Goal: Task Accomplishment & Management: Complete application form

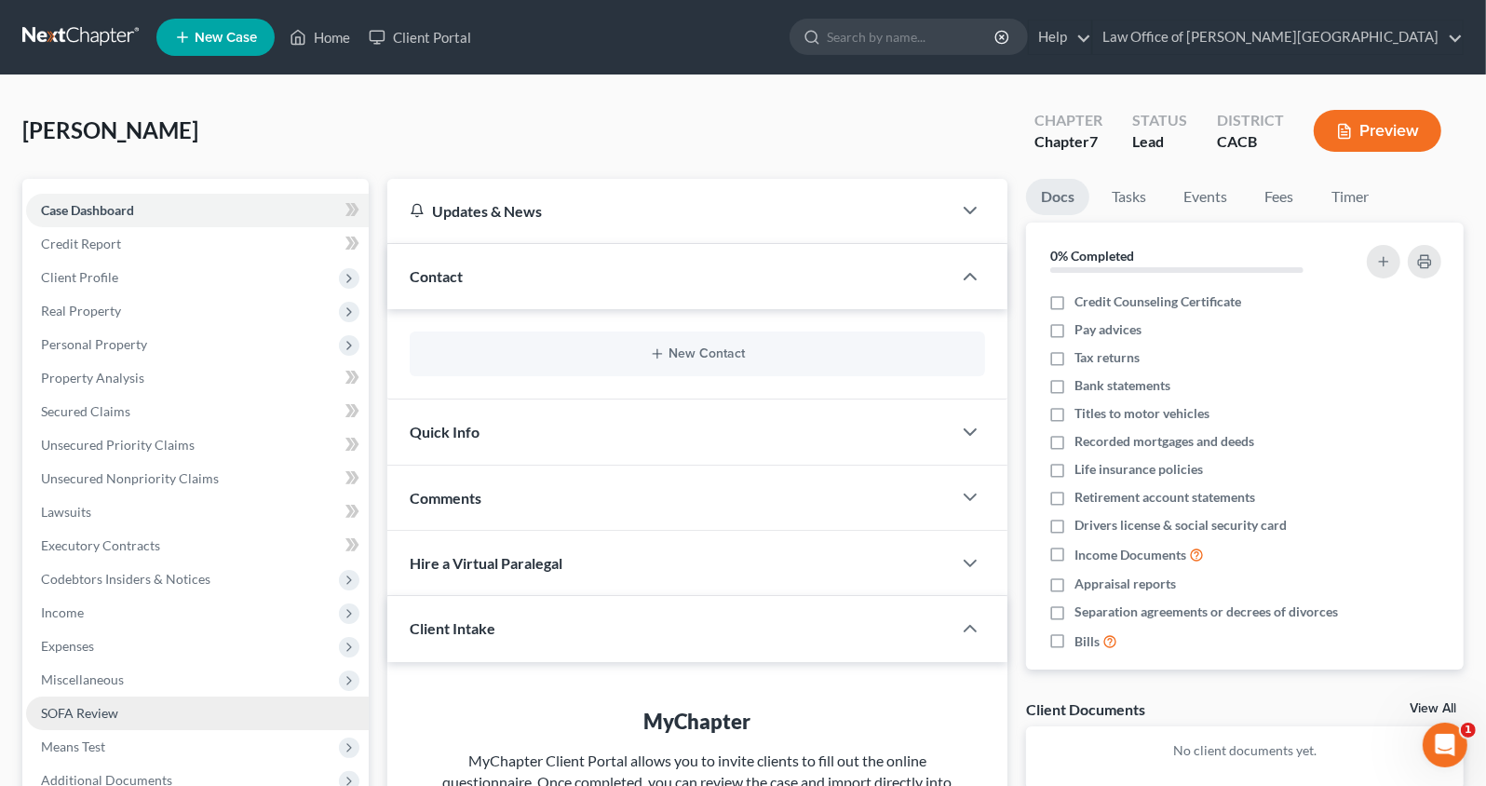
click at [89, 722] on link "SOFA Review" at bounding box center [197, 713] width 343 height 34
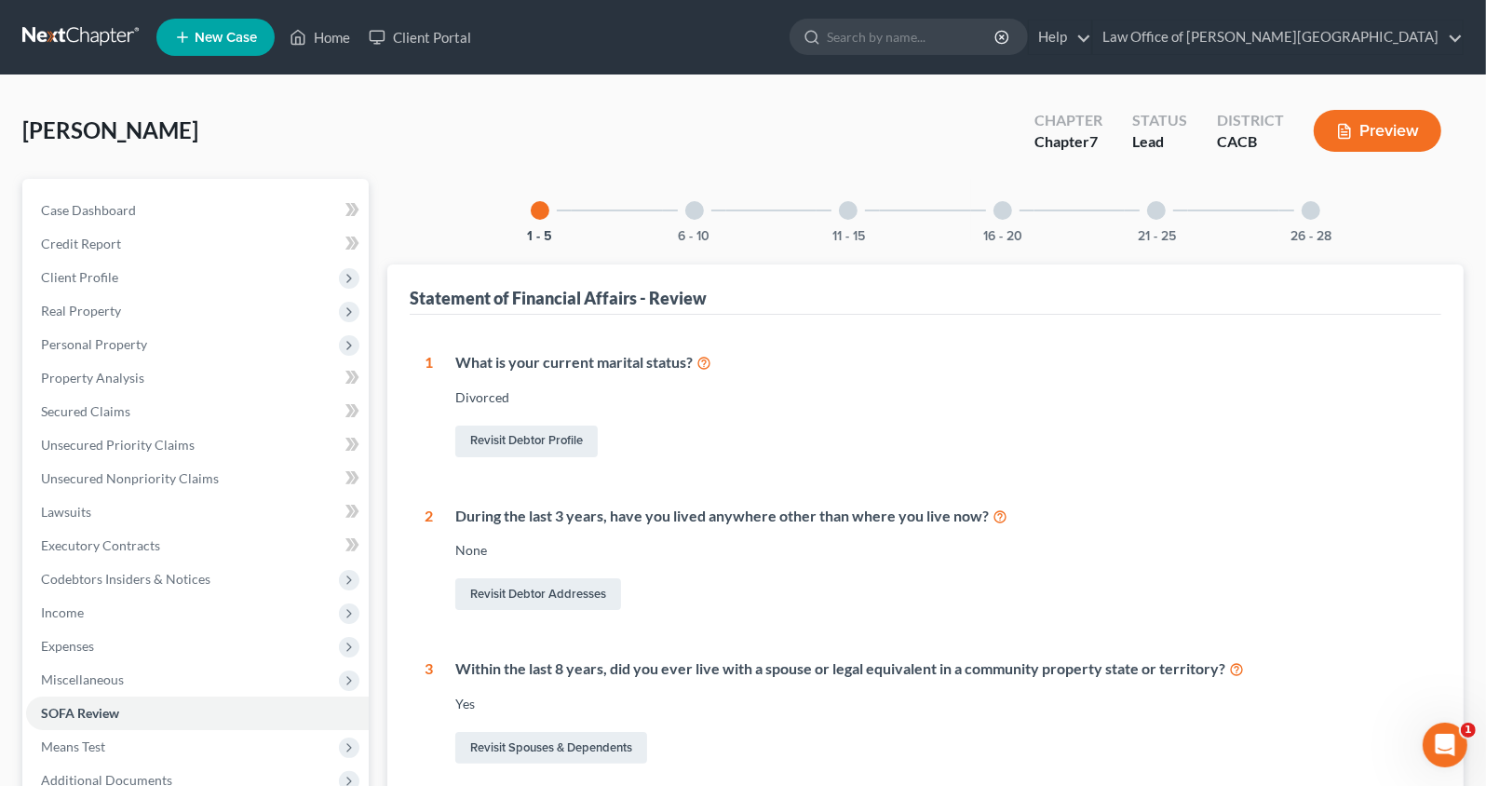
click at [1153, 203] on div at bounding box center [1156, 210] width 19 height 19
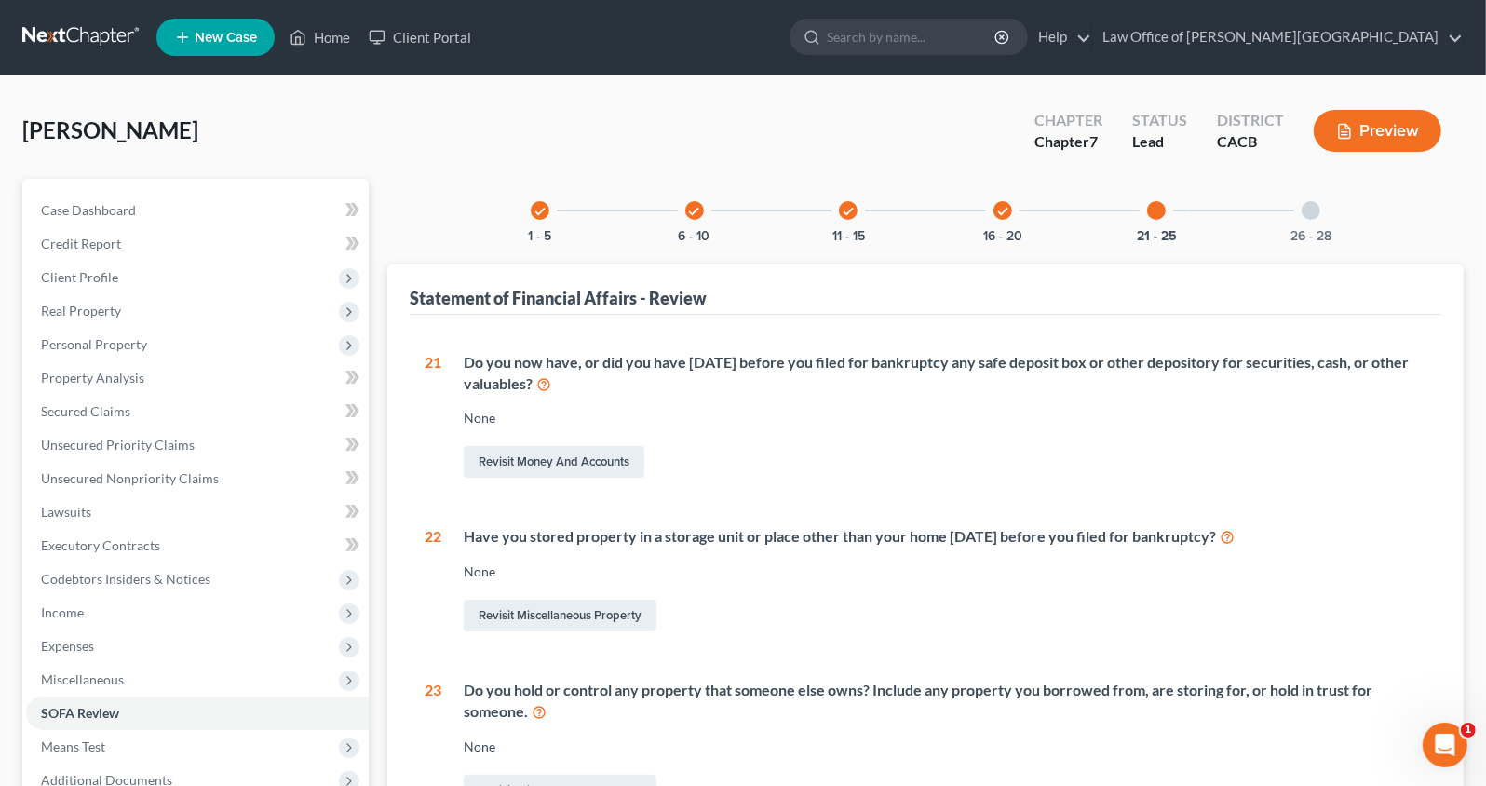
click at [988, 212] on div "check 16 - 20" at bounding box center [1002, 210] width 63 height 63
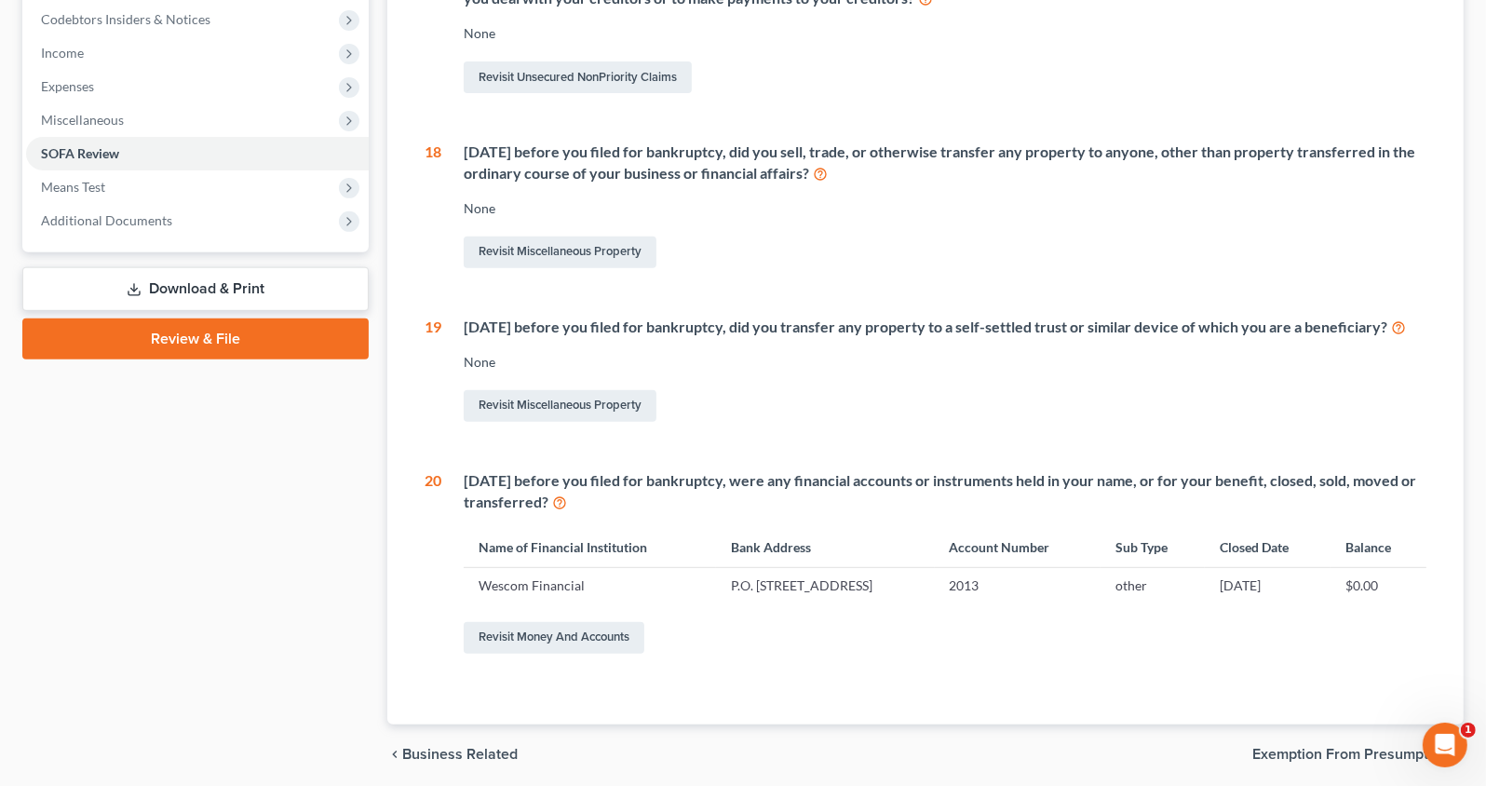
scroll to position [647, 0]
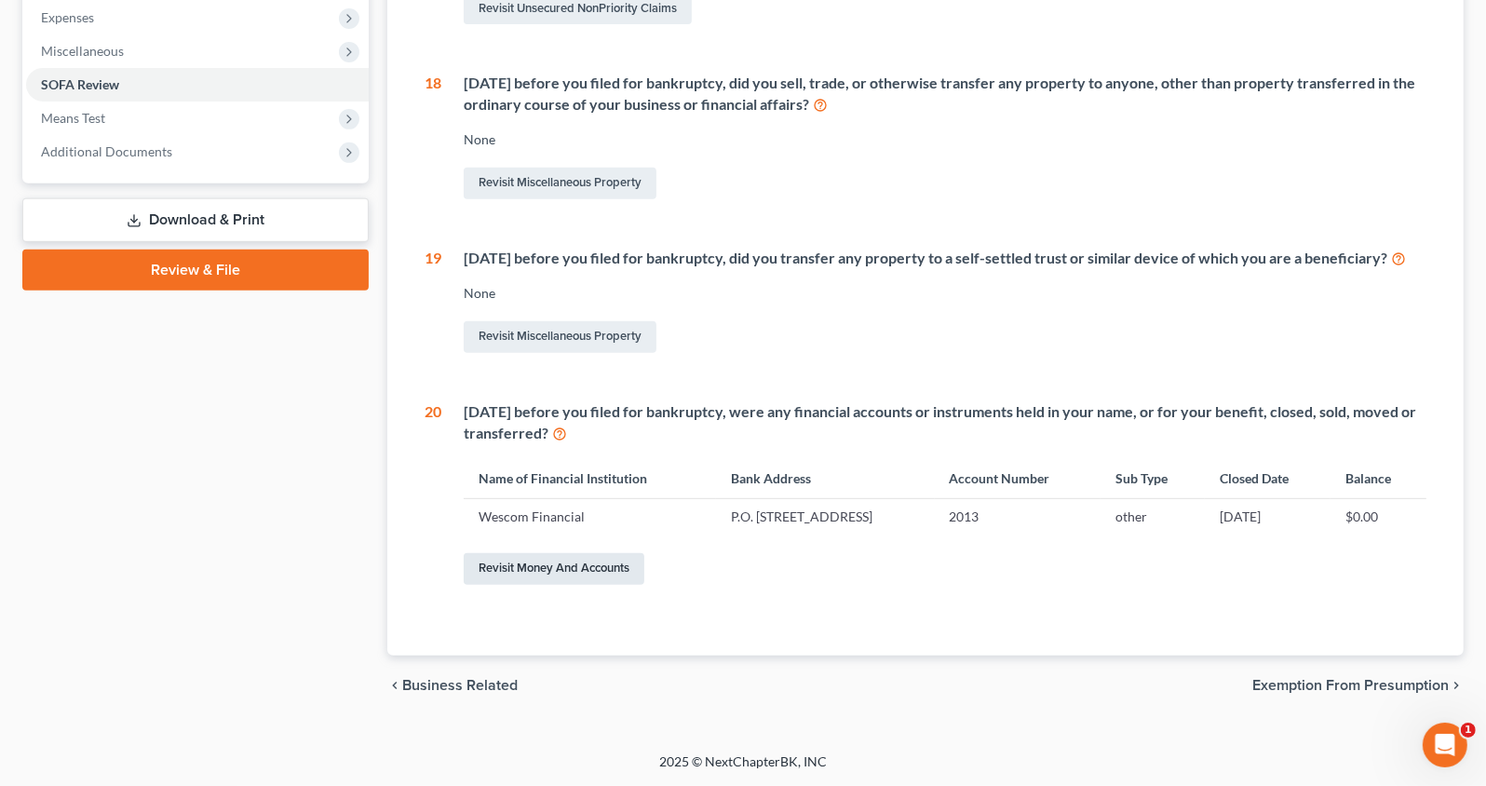
click at [590, 573] on link "Revisit Money and Accounts" at bounding box center [554, 569] width 181 height 32
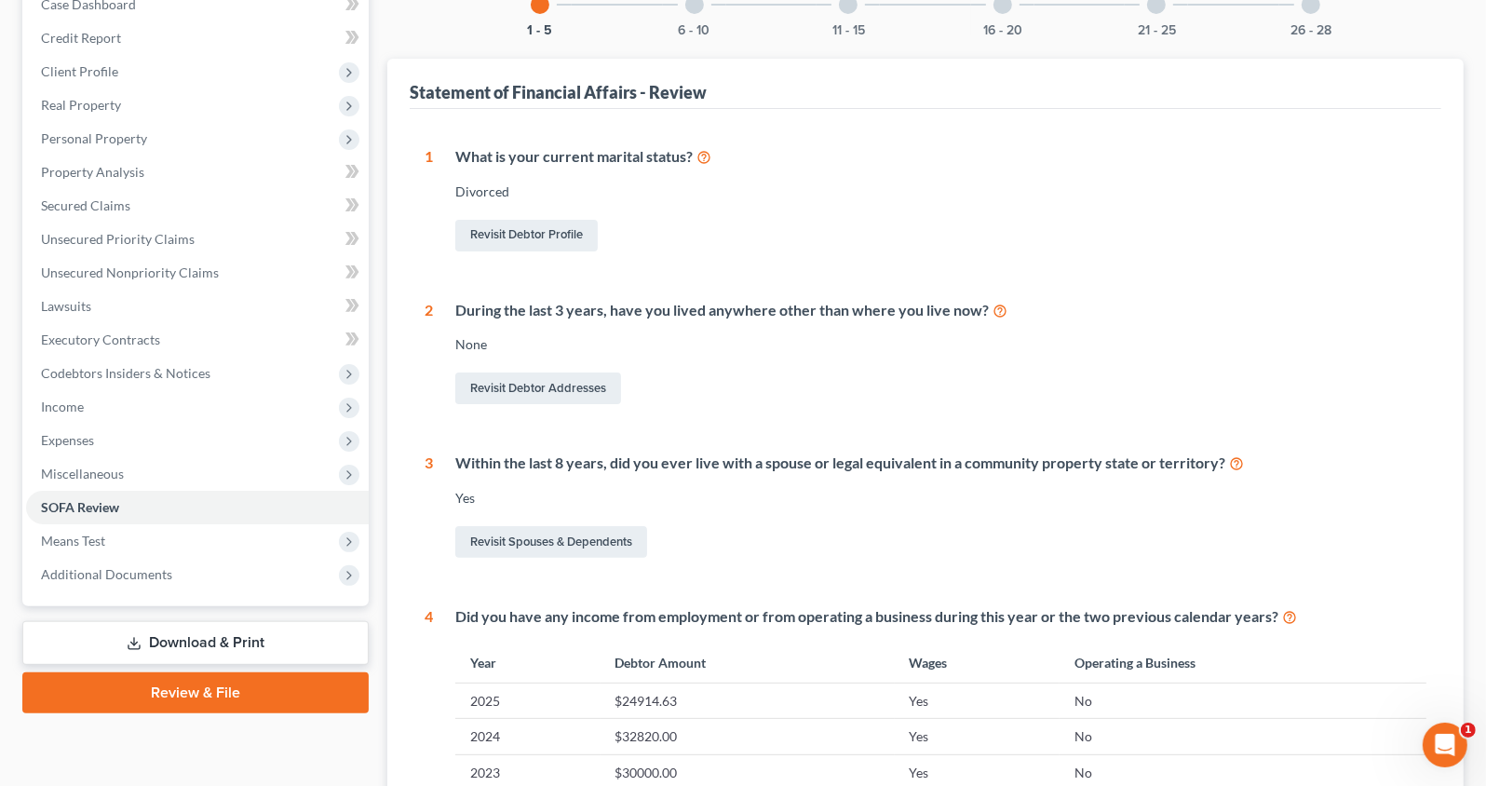
scroll to position [88, 0]
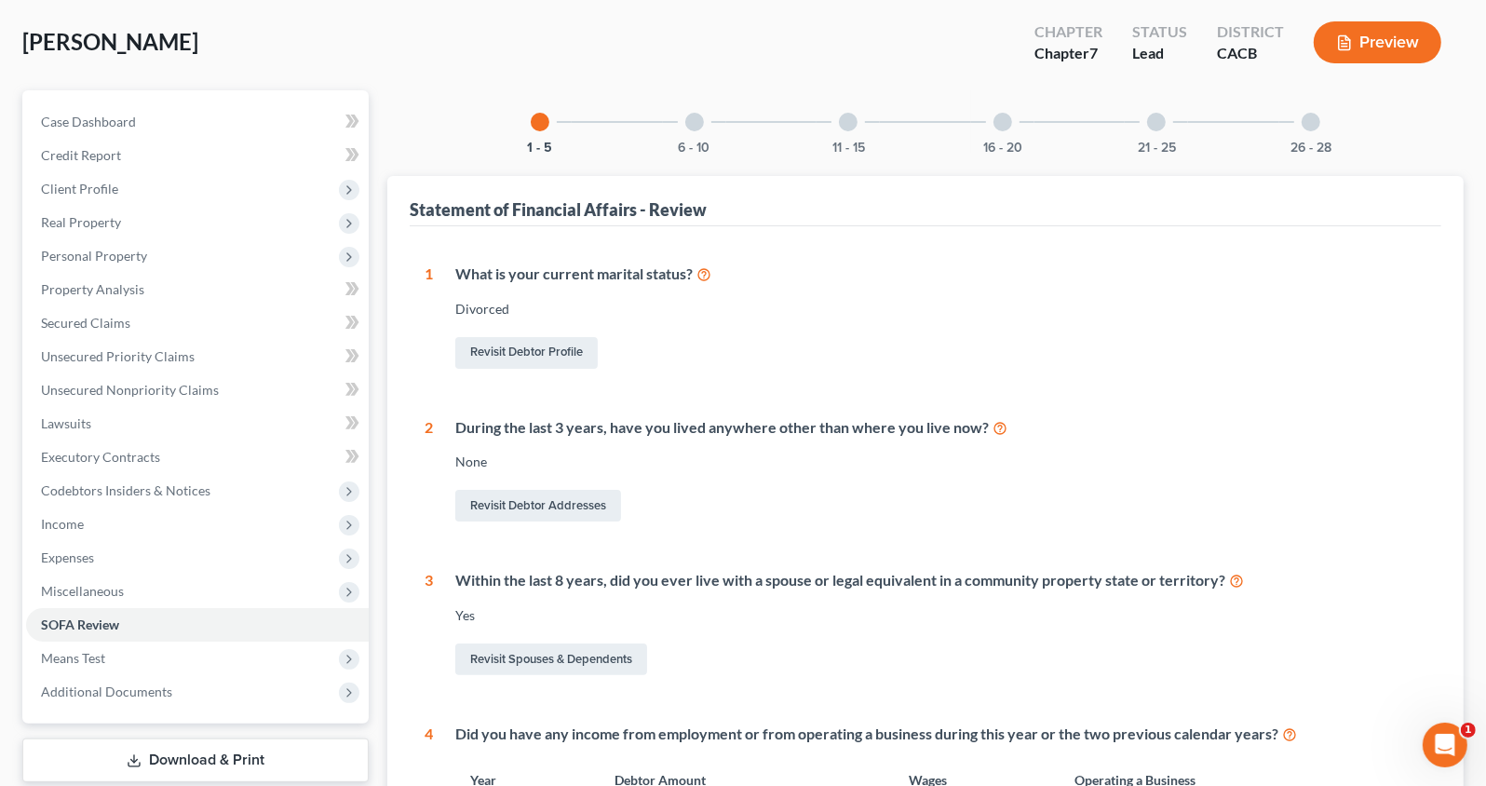
click at [1017, 128] on div "16 - 20" at bounding box center [1002, 121] width 63 height 63
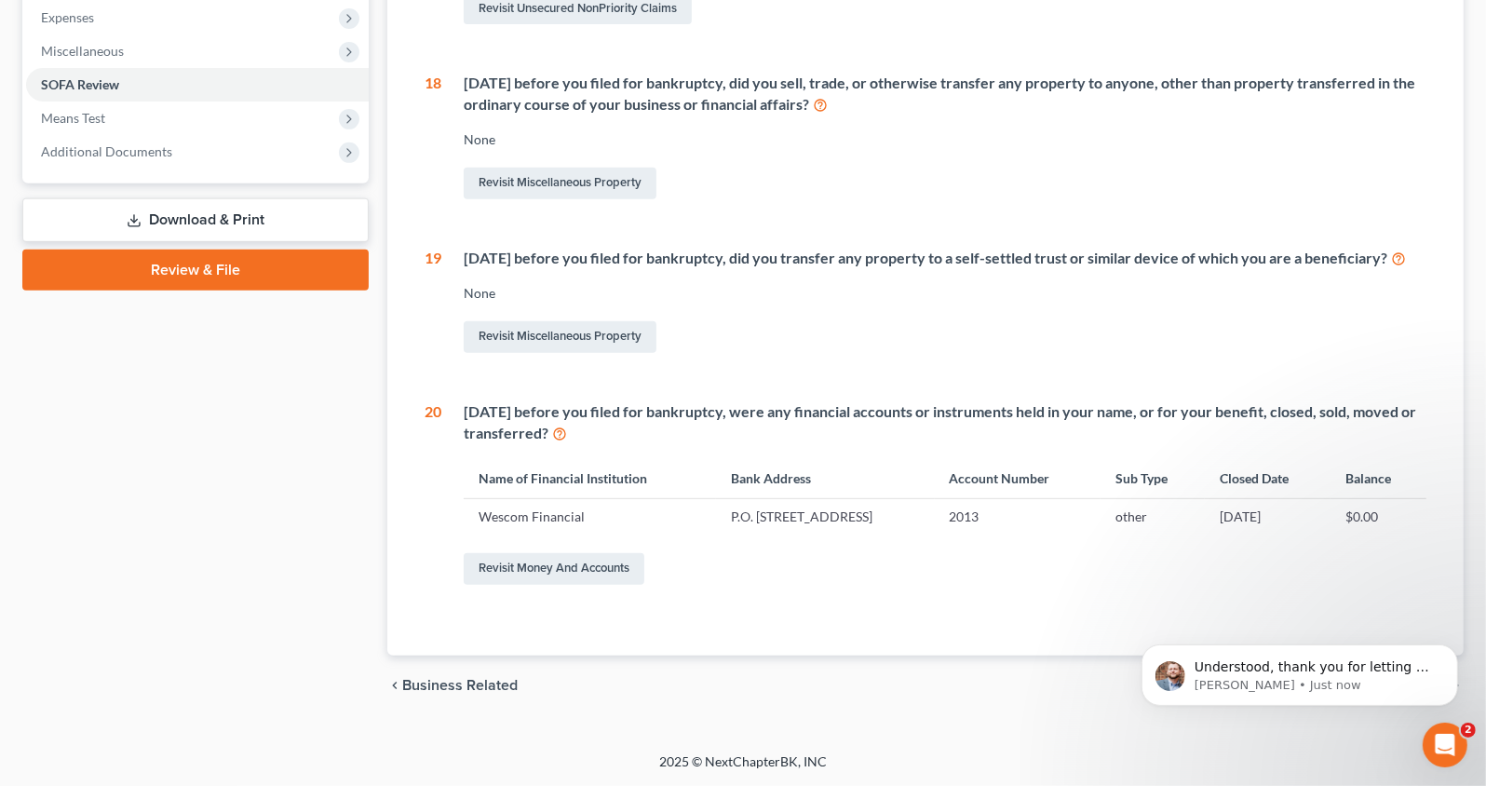
scroll to position [0, 0]
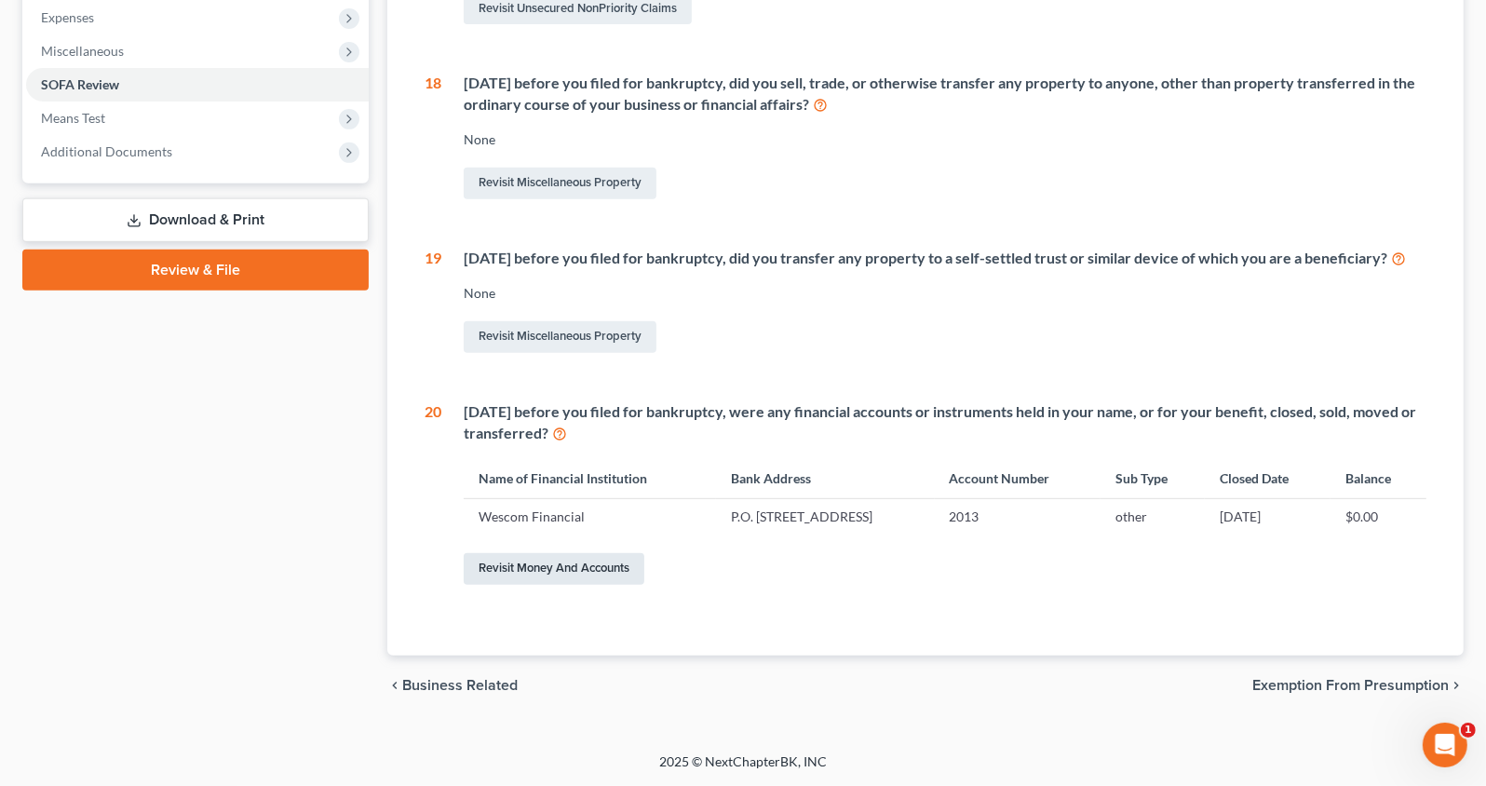
click at [591, 574] on link "Revisit Money and Accounts" at bounding box center [554, 569] width 181 height 32
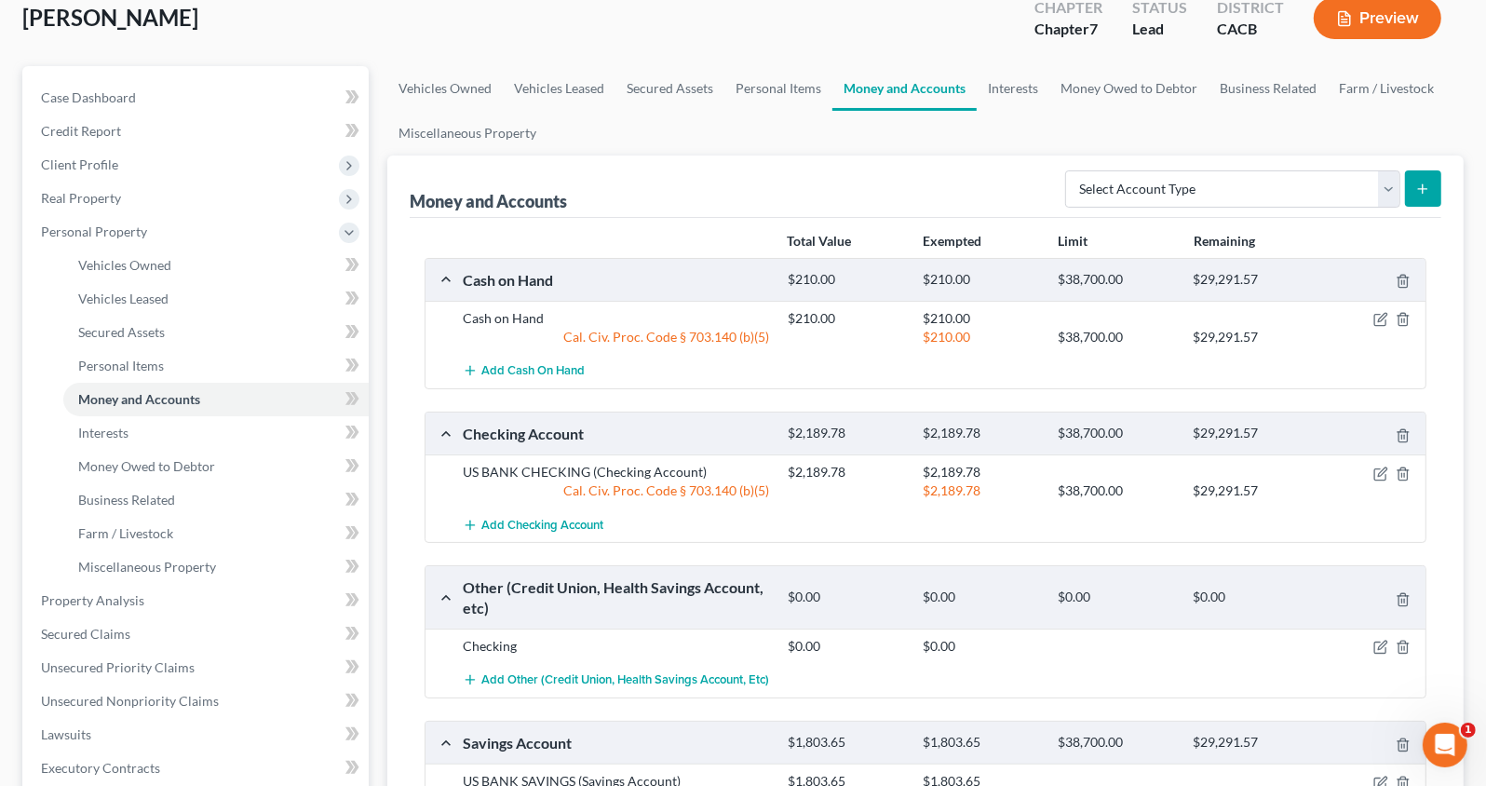
scroll to position [114, 0]
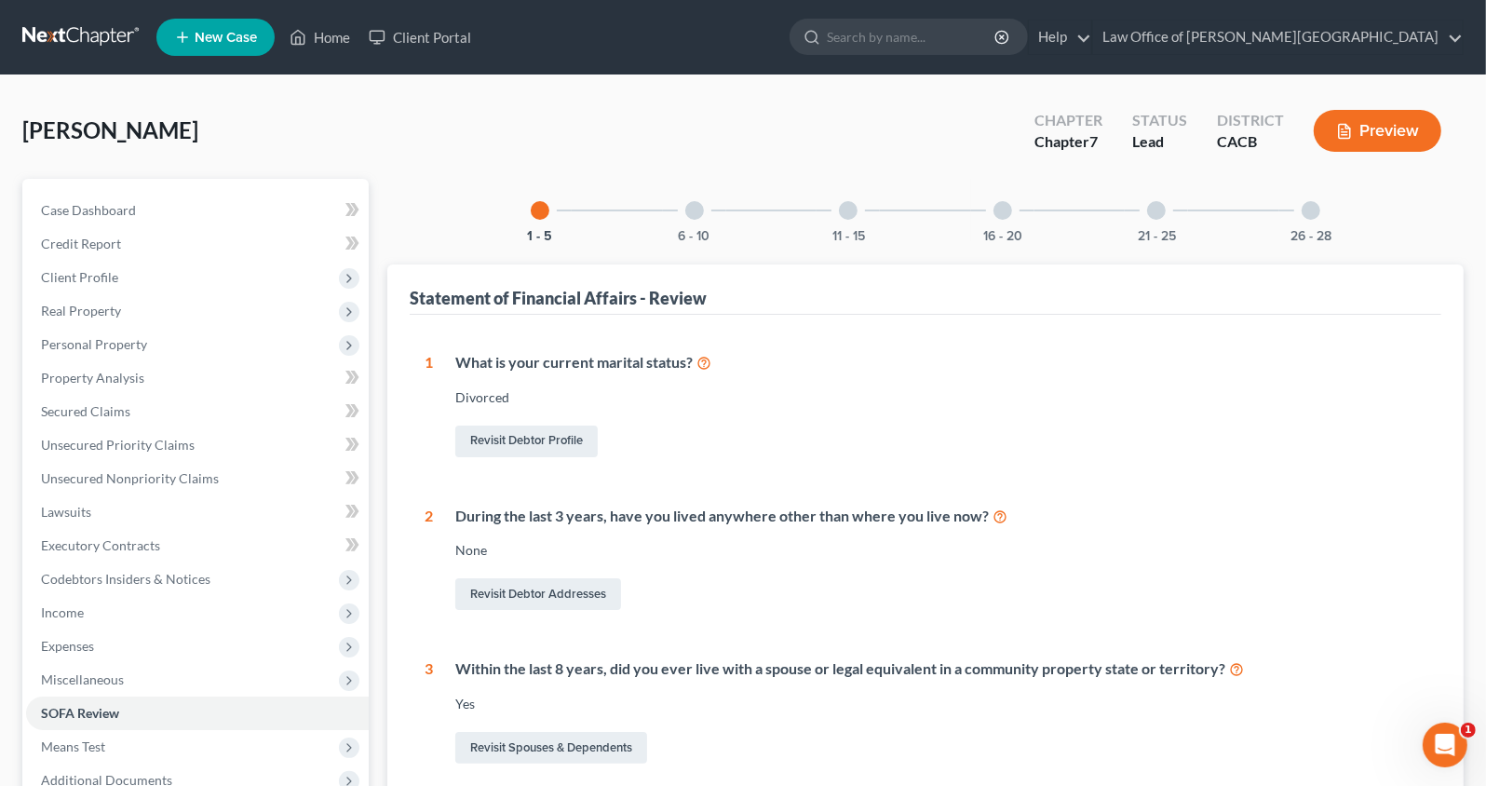
click at [1006, 213] on div at bounding box center [1002, 210] width 19 height 19
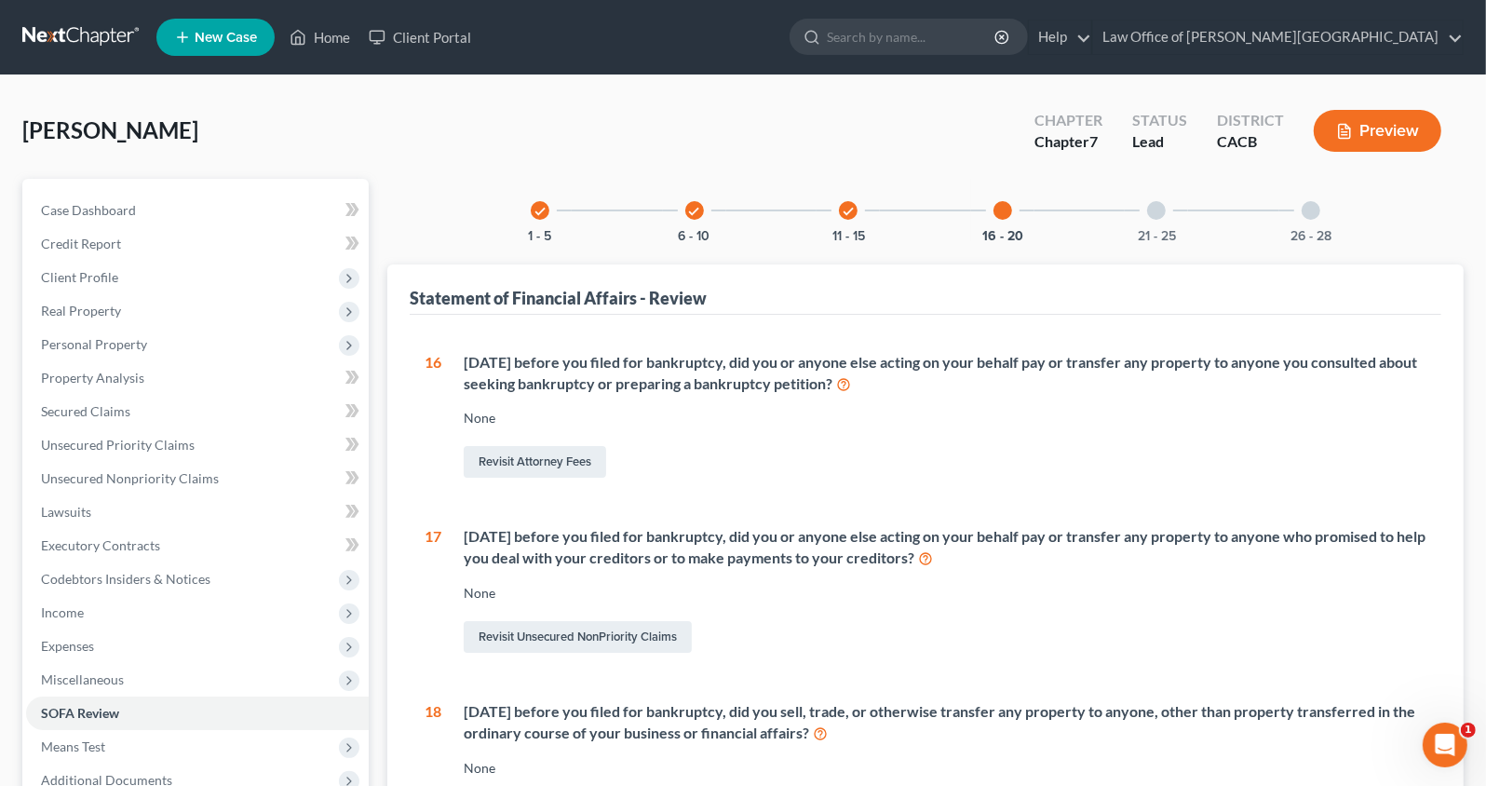
scroll to position [647, 0]
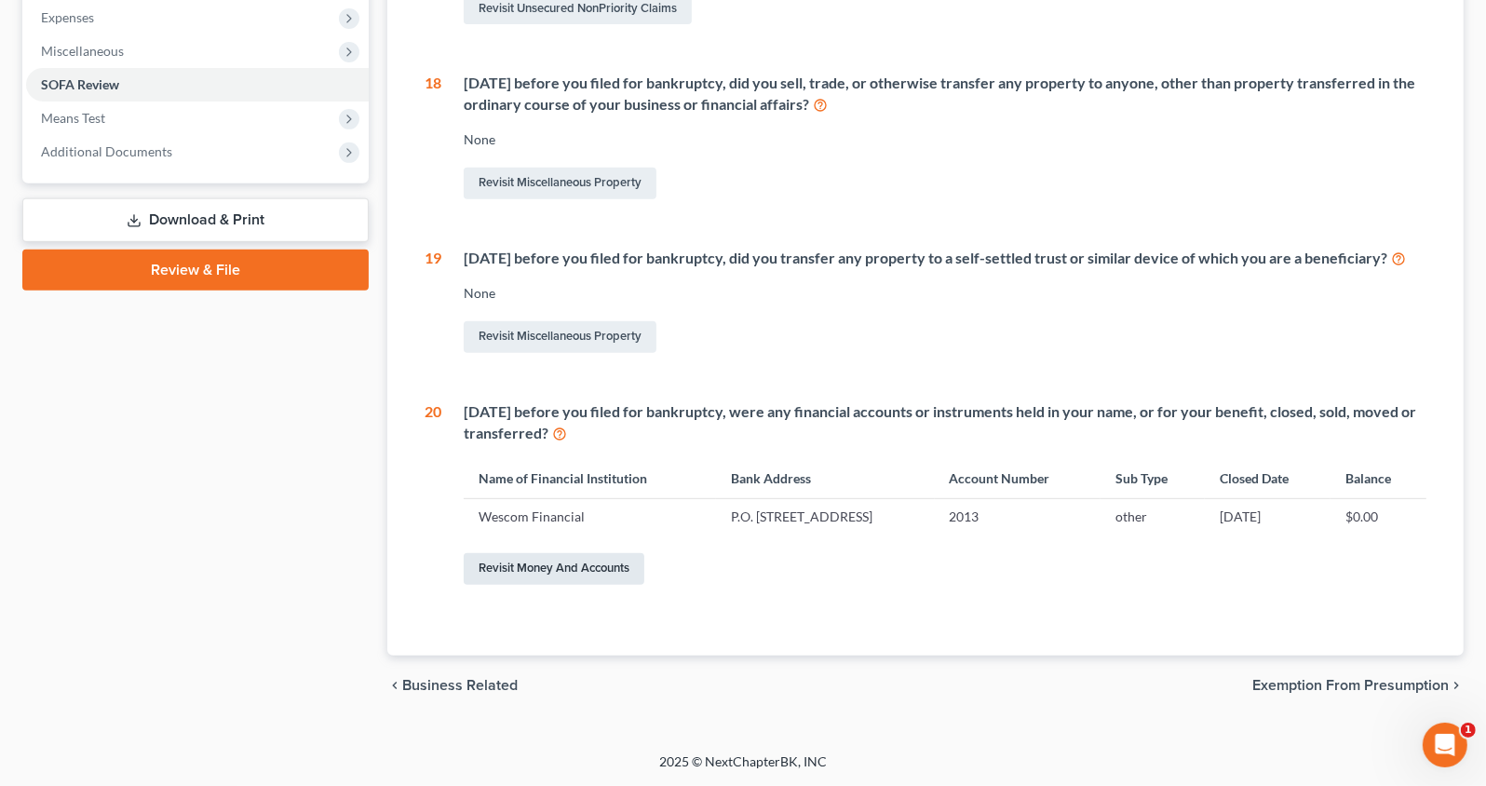
click at [546, 570] on link "Revisit Money and Accounts" at bounding box center [554, 569] width 181 height 32
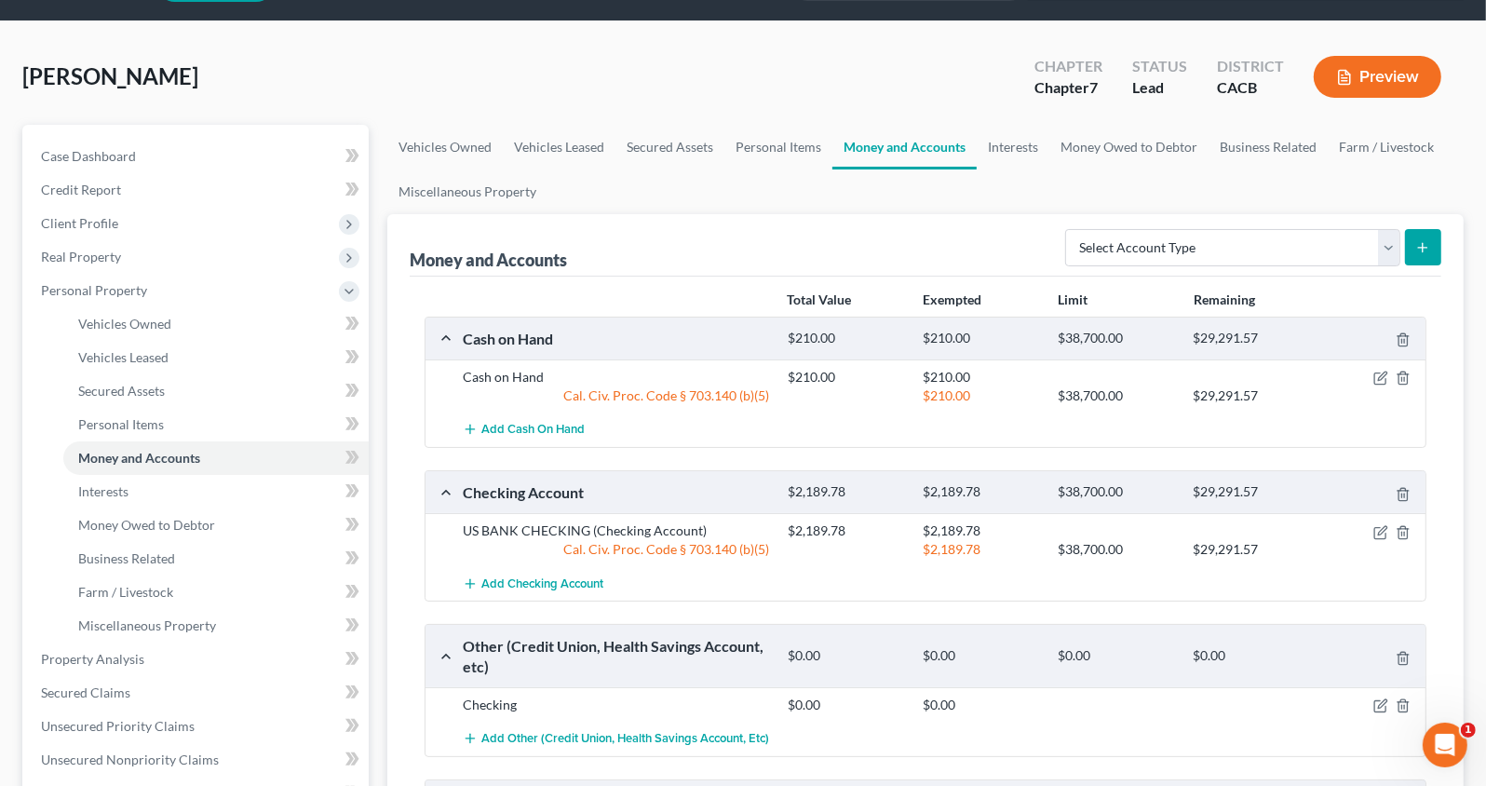
scroll to position [56, 0]
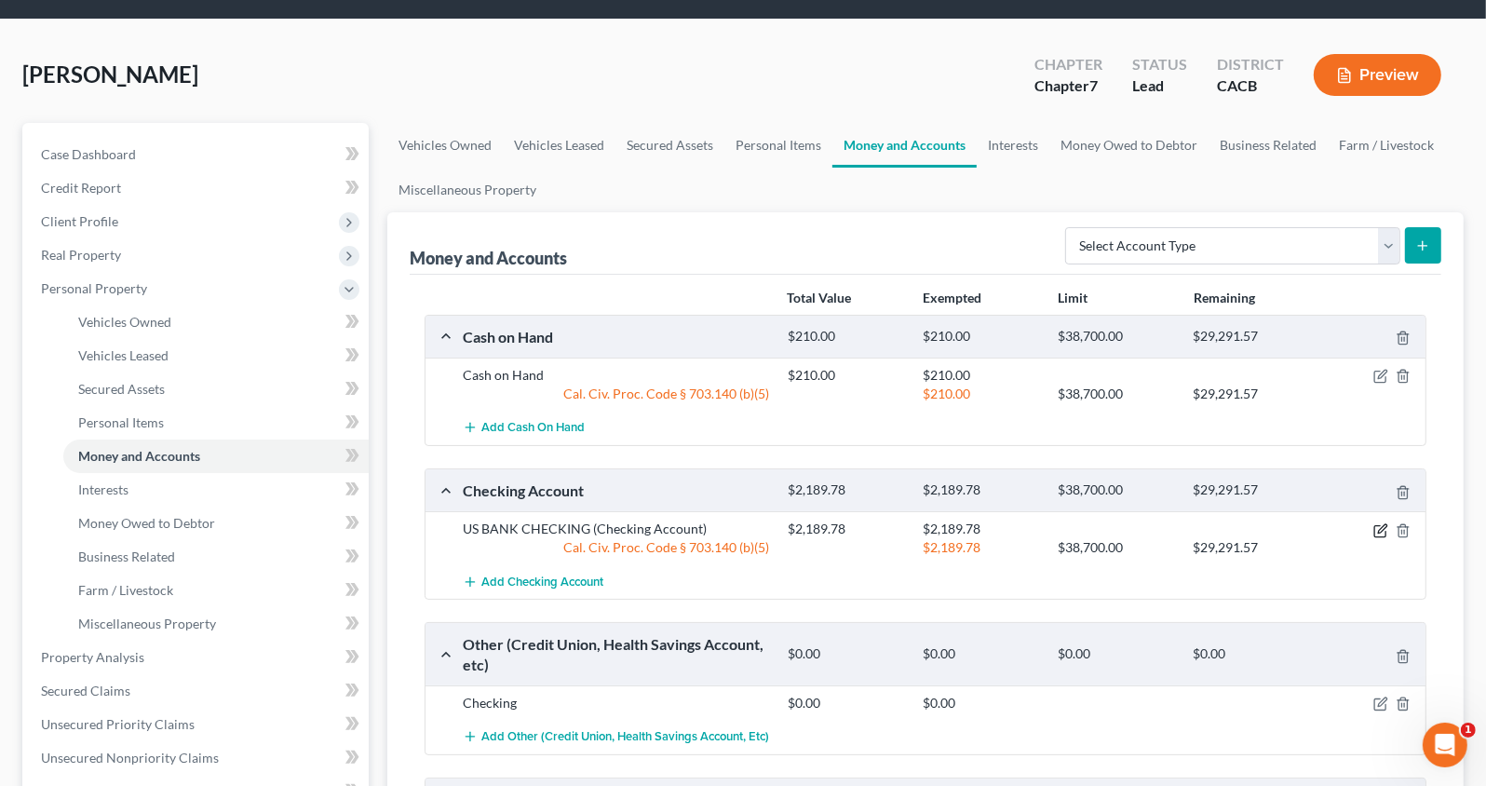
click at [1375, 526] on icon "button" at bounding box center [1379, 530] width 11 height 11
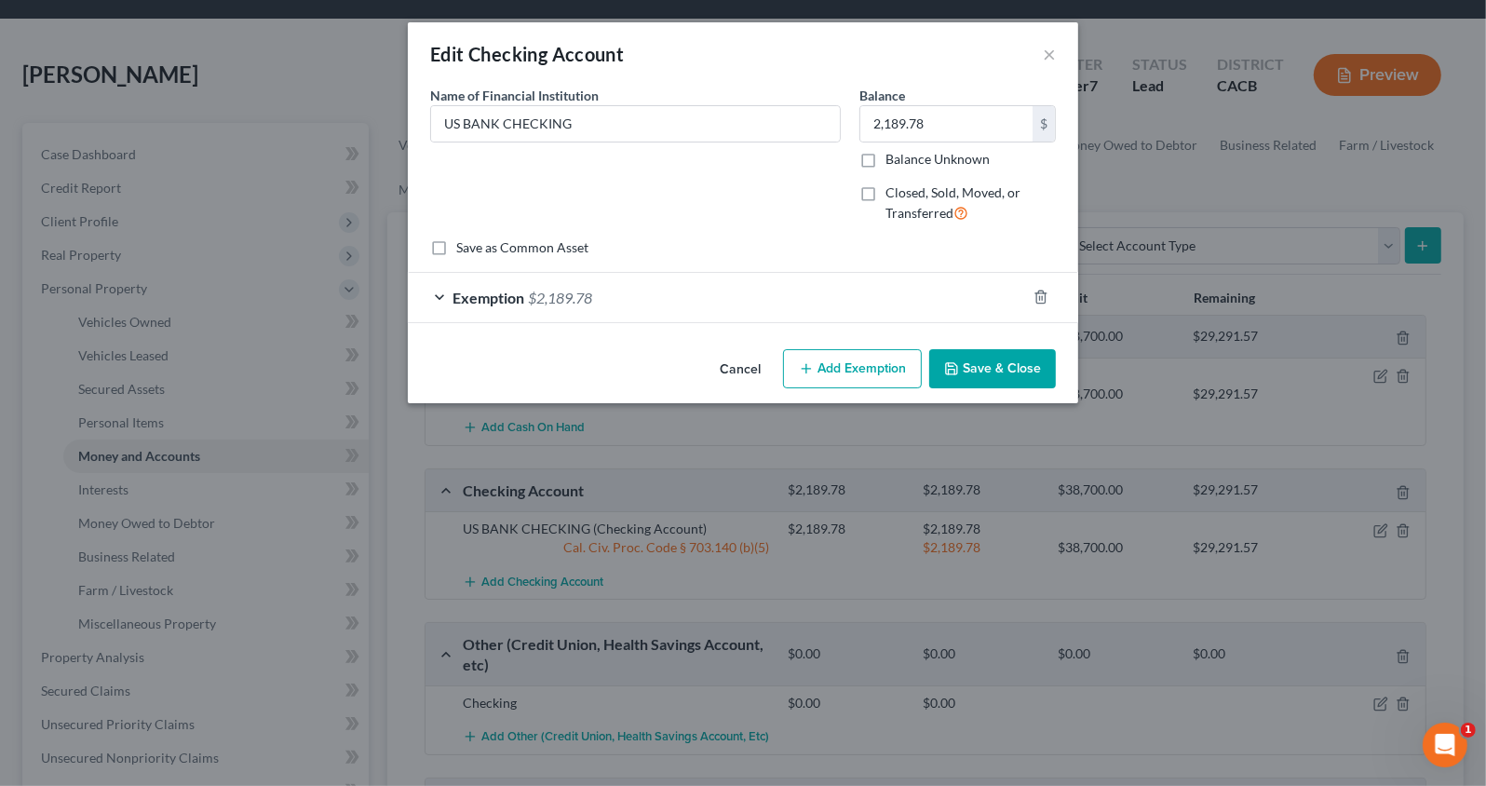
click at [744, 368] on button "Cancel" at bounding box center [740, 369] width 71 height 37
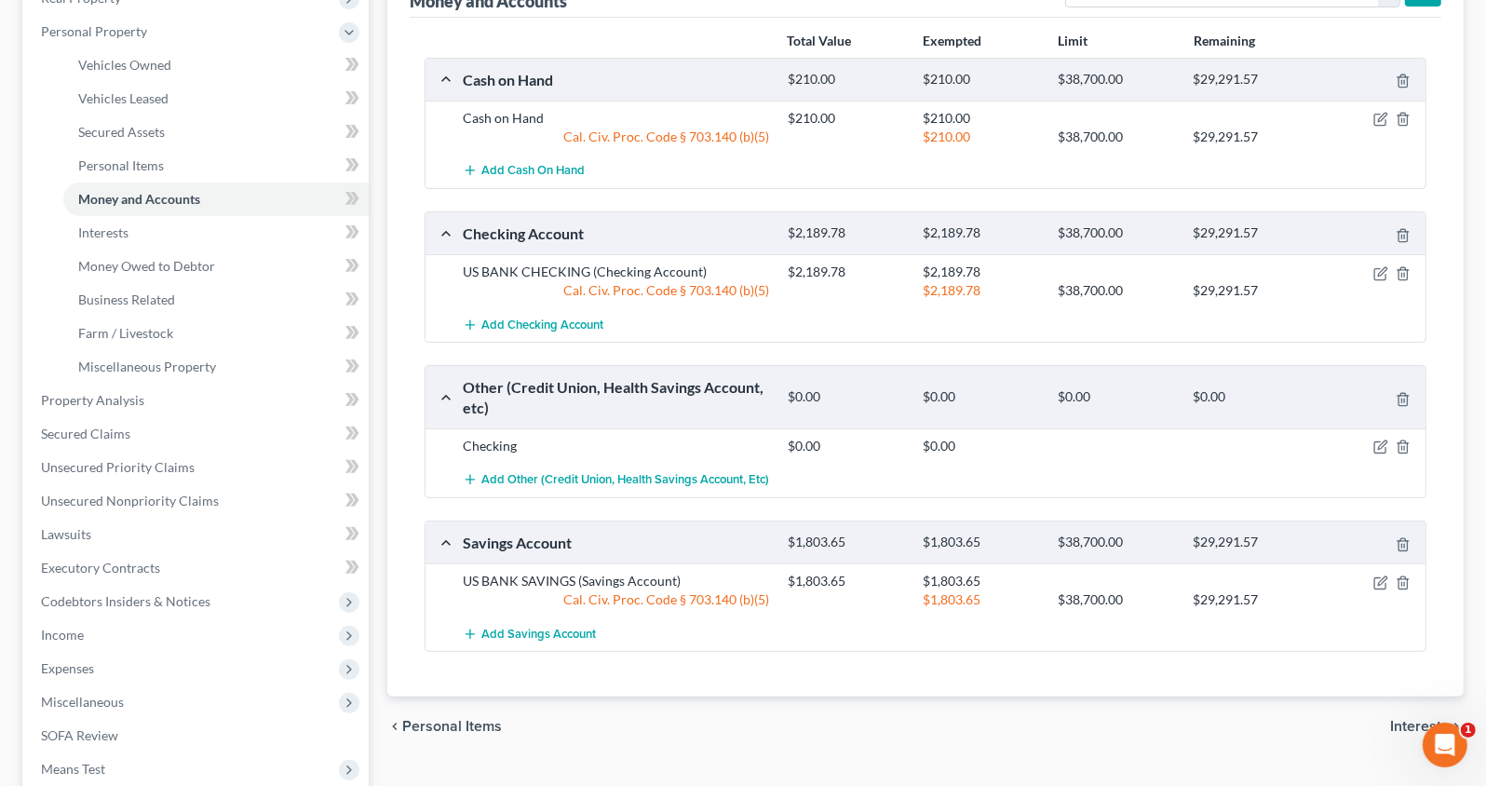
scroll to position [315, 0]
click at [1380, 574] on icon "button" at bounding box center [1382, 578] width 8 height 8
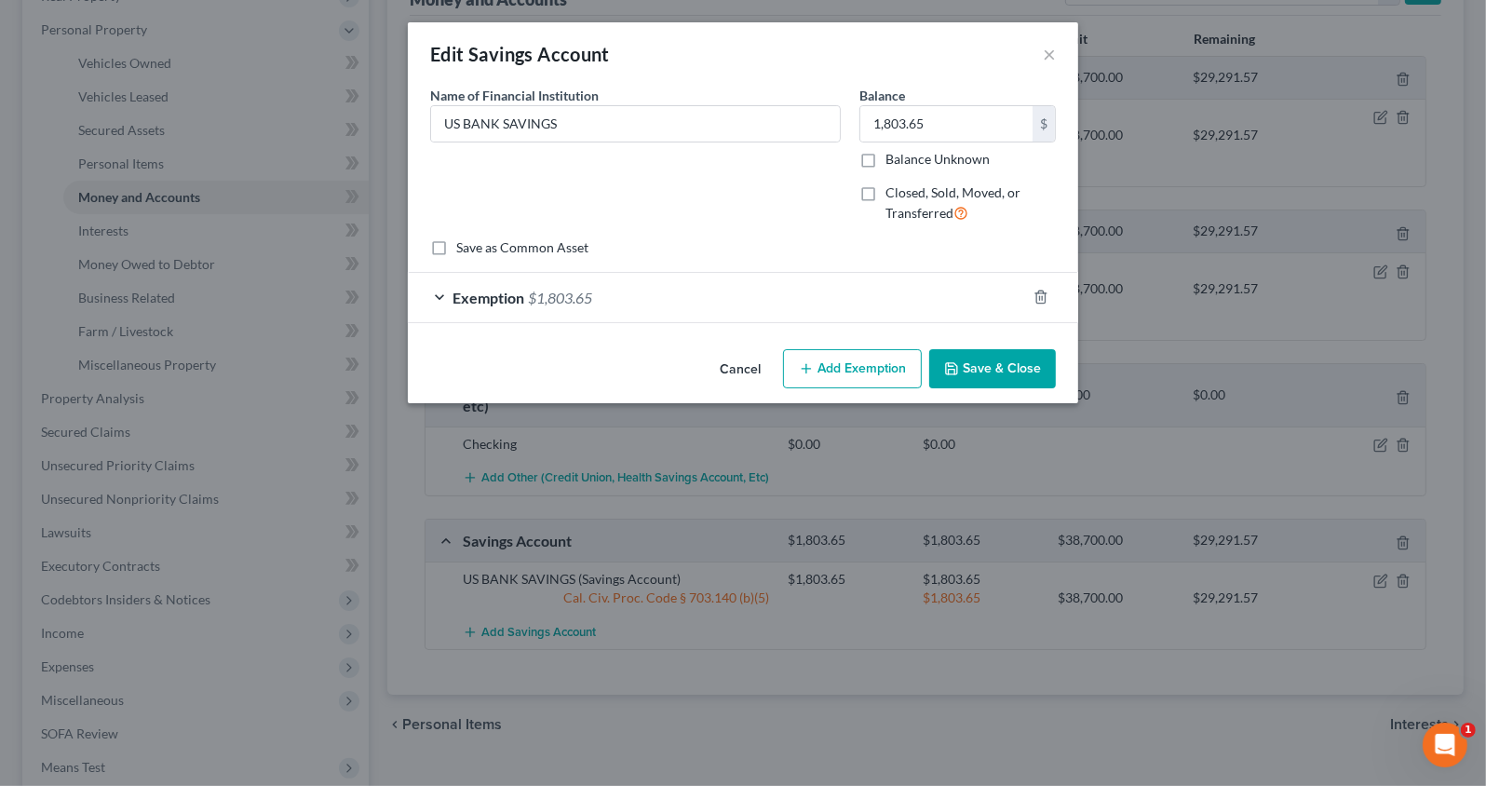
click at [729, 364] on button "Cancel" at bounding box center [740, 369] width 71 height 37
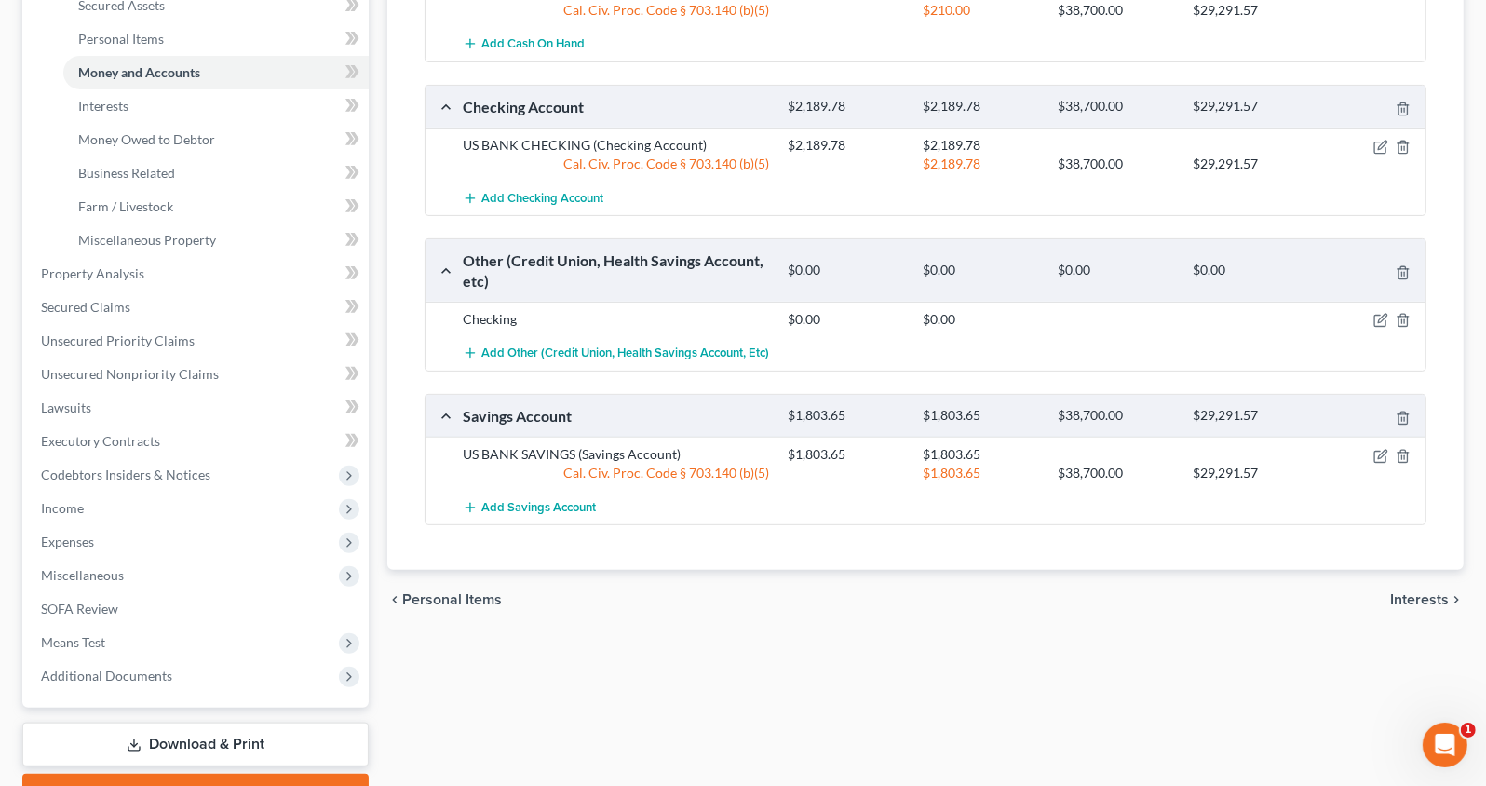
scroll to position [437, 0]
click at [1380, 316] on icon "button" at bounding box center [1382, 320] width 8 height 8
select select "4"
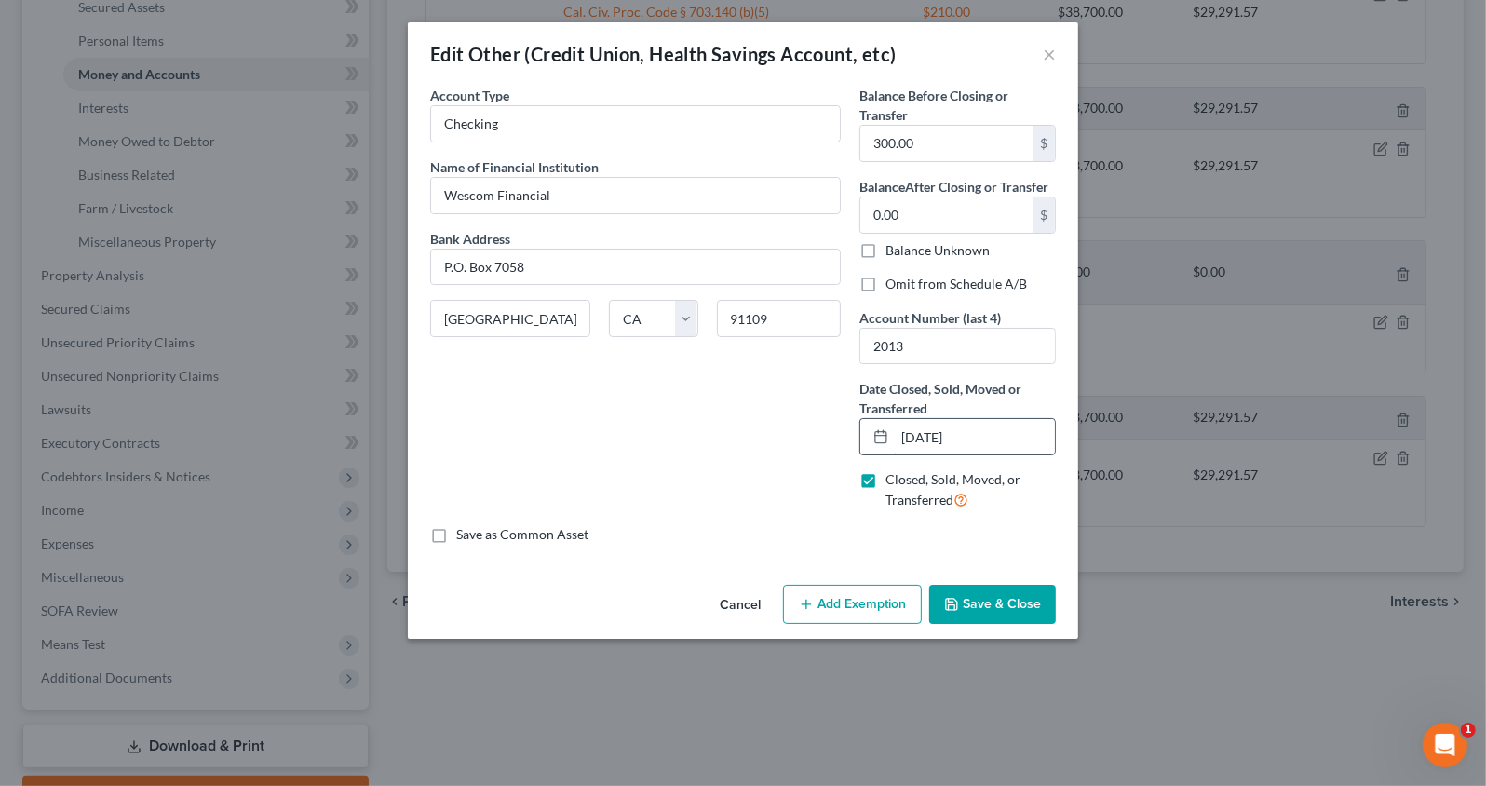
click at [985, 433] on input "[DATE]" at bounding box center [975, 436] width 160 height 35
click at [881, 435] on icon at bounding box center [880, 436] width 15 height 15
click at [868, 439] on div at bounding box center [877, 436] width 34 height 35
click at [887, 439] on icon at bounding box center [880, 436] width 15 height 15
click at [879, 435] on icon at bounding box center [880, 436] width 15 height 15
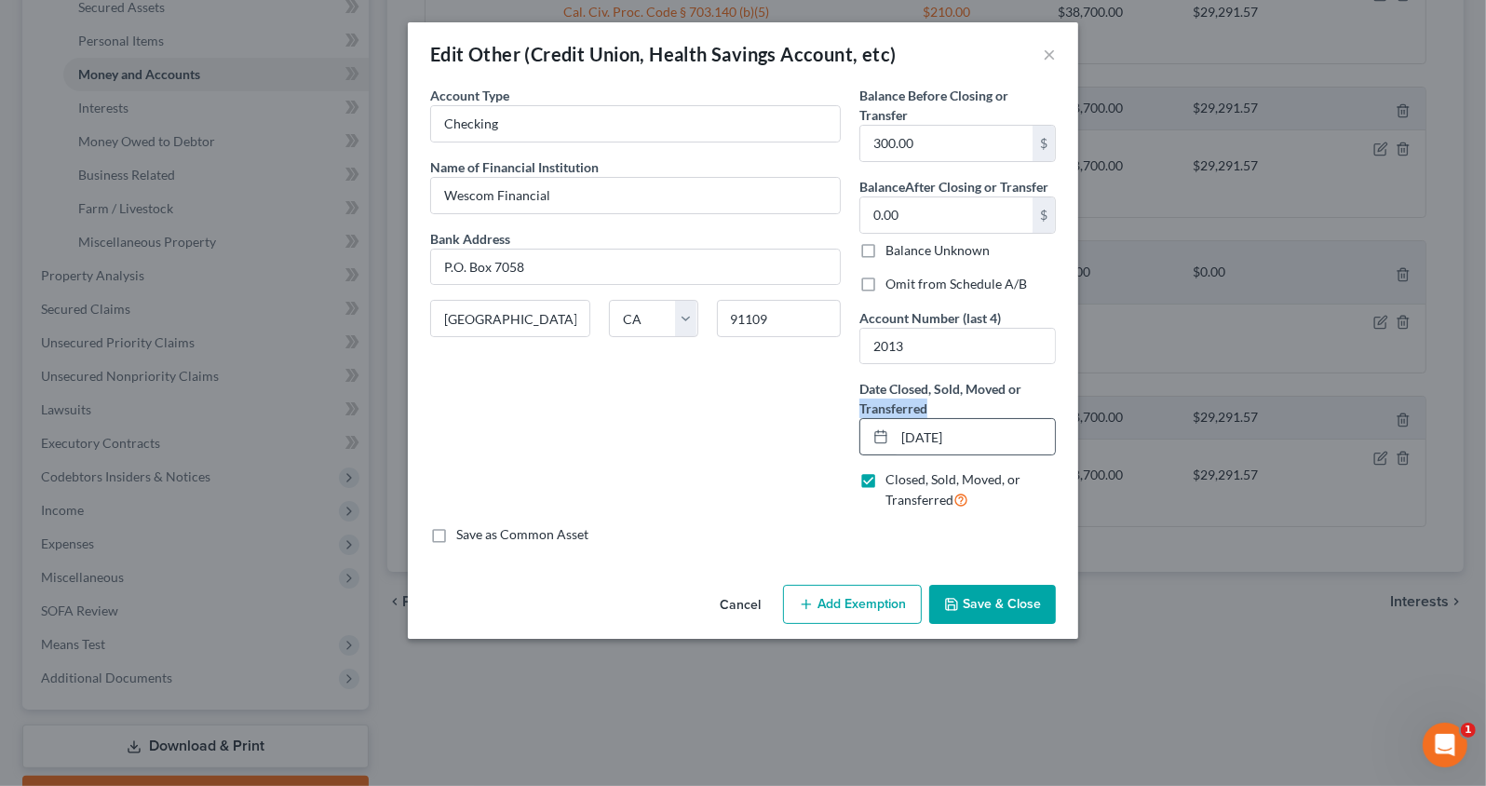
click at [879, 435] on icon at bounding box center [880, 436] width 15 height 15
click at [928, 436] on input "[DATE]" at bounding box center [975, 436] width 160 height 35
click at [936, 437] on input "[DATE]" at bounding box center [975, 436] width 160 height 35
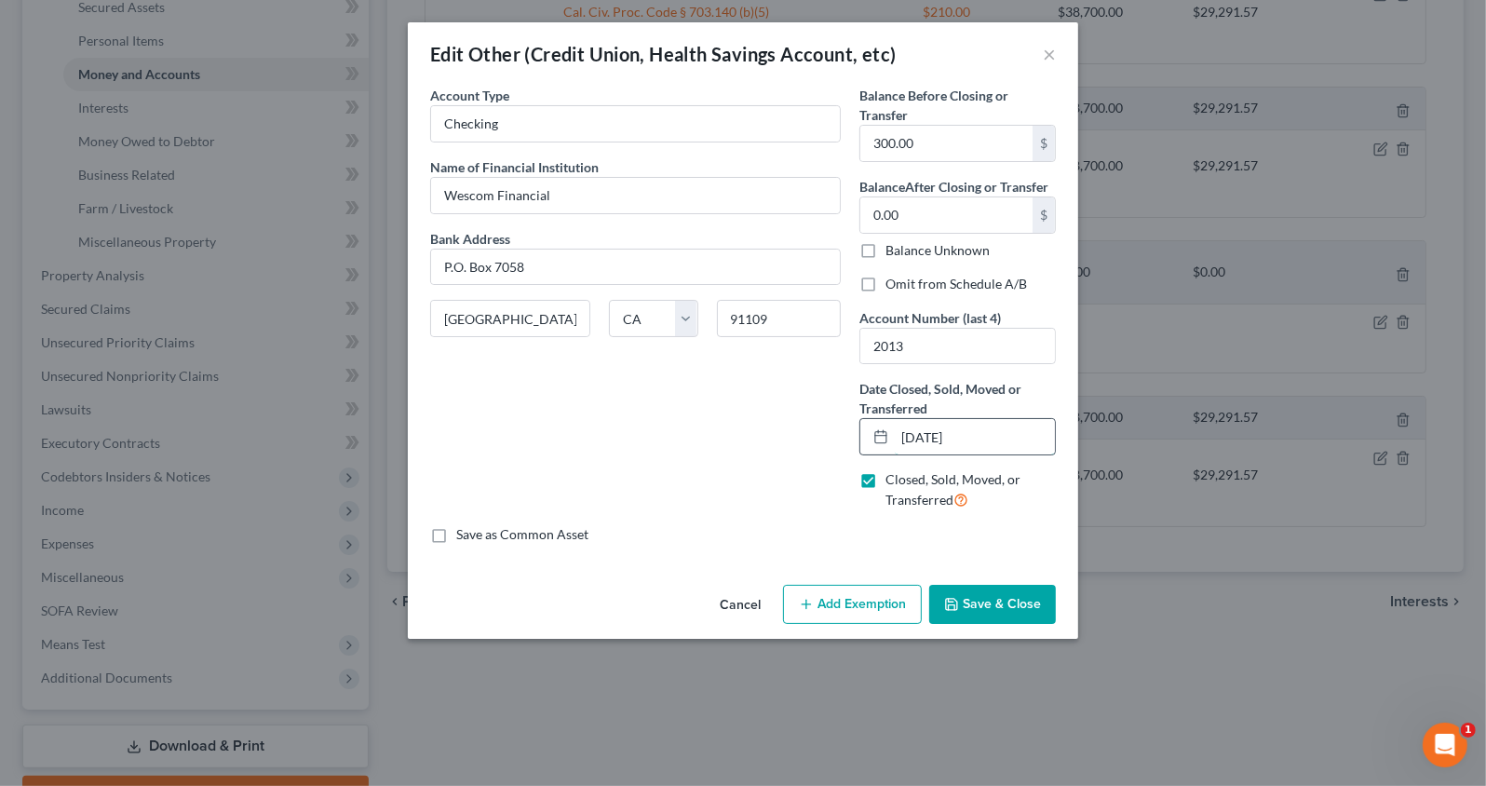
click at [936, 437] on input "[DATE]" at bounding box center [975, 436] width 160 height 35
click at [876, 434] on icon at bounding box center [880, 436] width 15 height 15
click at [890, 436] on div at bounding box center [877, 436] width 34 height 35
click at [926, 436] on input "text" at bounding box center [975, 436] width 160 height 35
click at [936, 434] on input "text" at bounding box center [975, 436] width 160 height 35
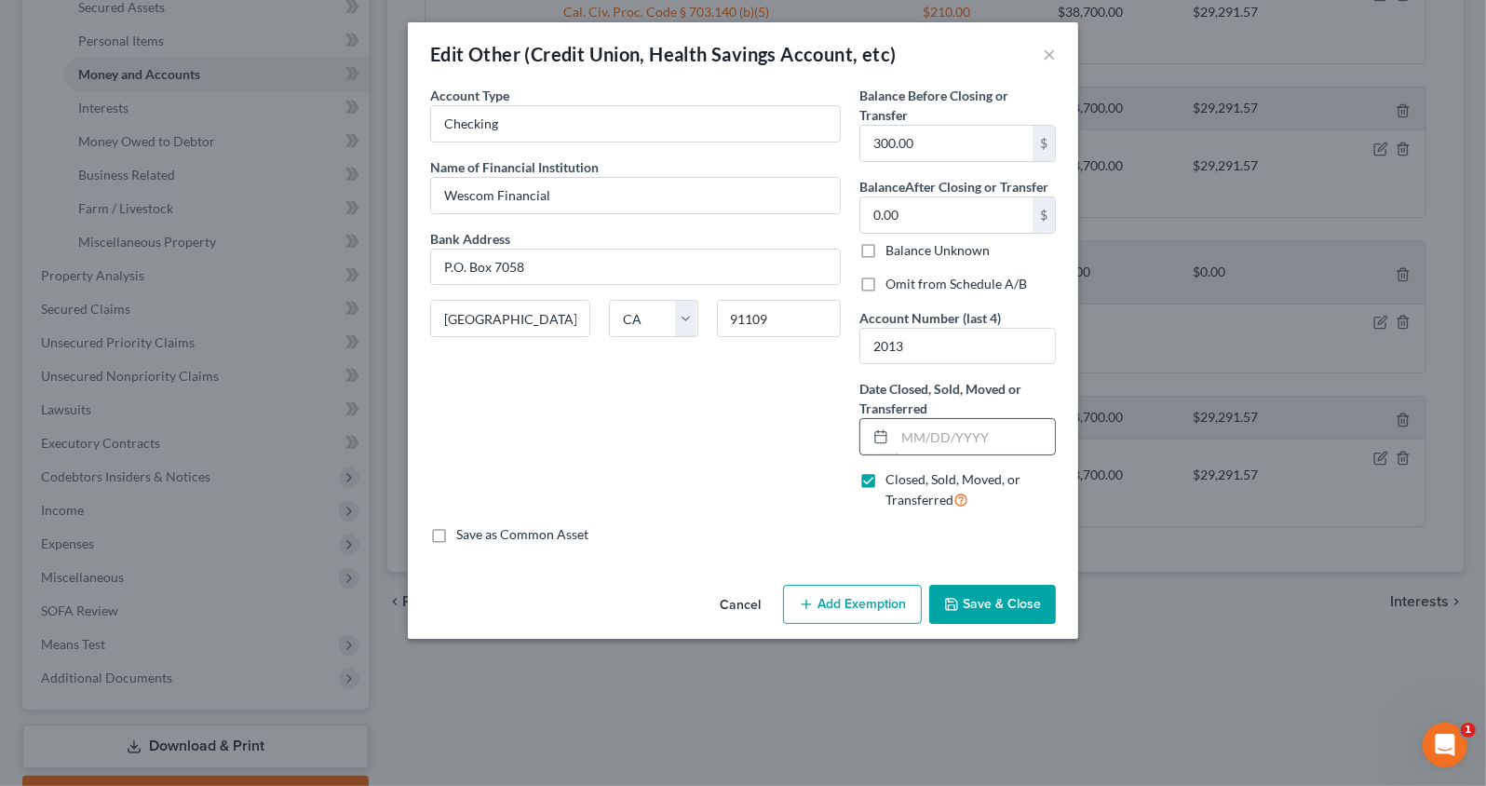
click at [918, 434] on input "text" at bounding box center [975, 436] width 160 height 35
click at [894, 431] on div at bounding box center [877, 436] width 34 height 35
click at [879, 431] on icon at bounding box center [880, 436] width 15 height 15
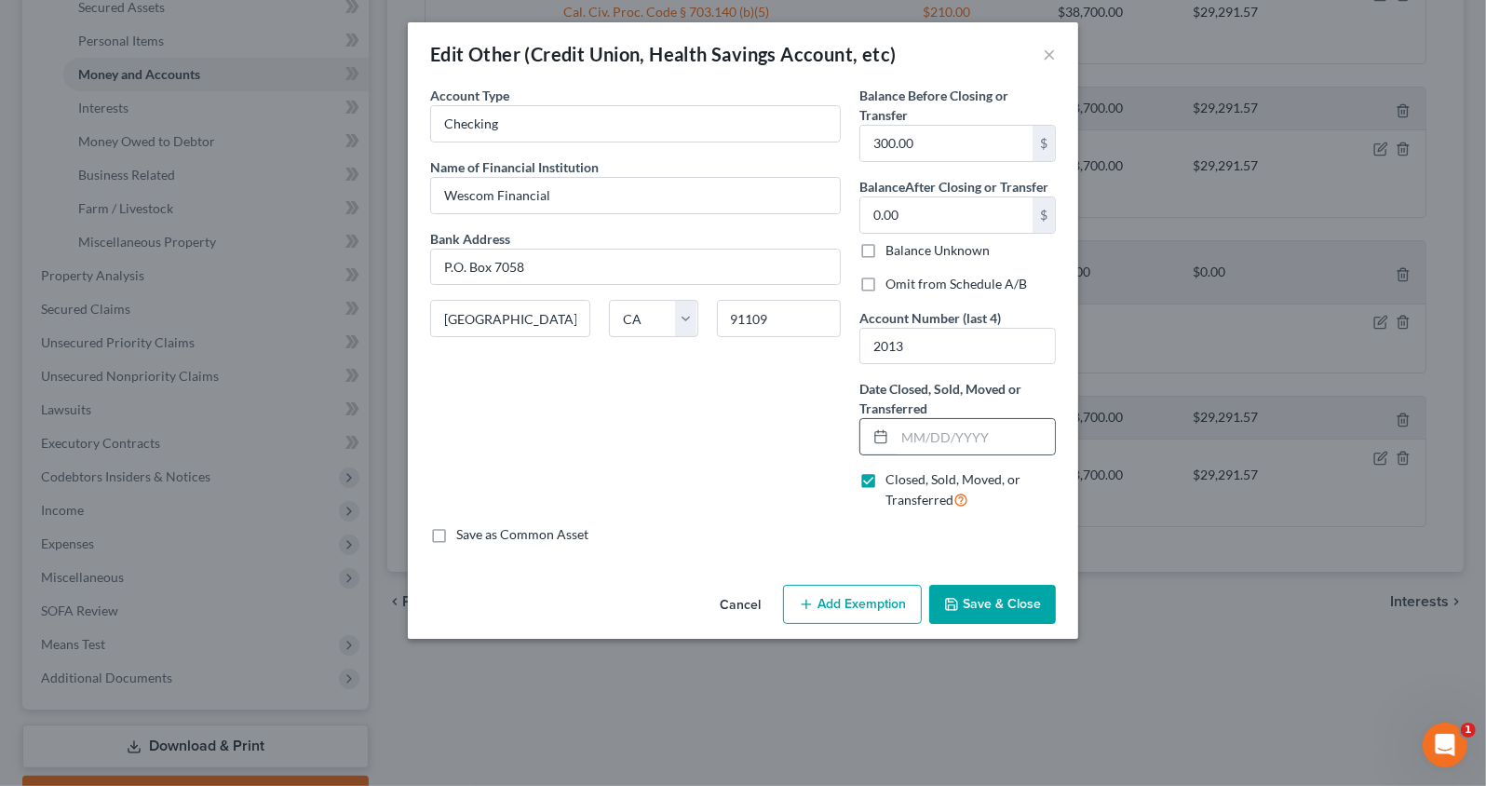
click at [879, 431] on icon at bounding box center [880, 436] width 15 height 15
click at [723, 605] on button "Cancel" at bounding box center [740, 604] width 71 height 37
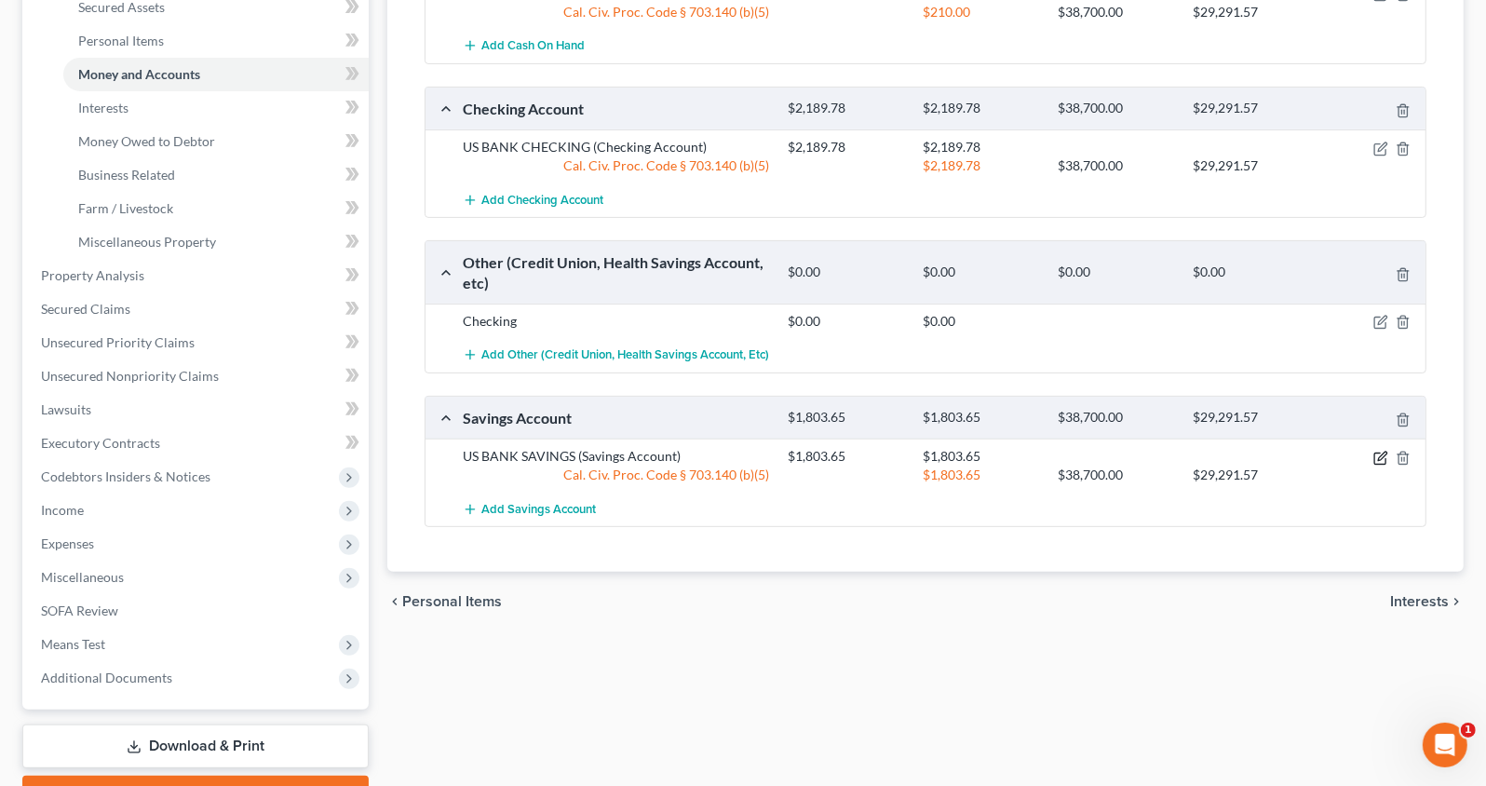
click at [1380, 454] on icon "button" at bounding box center [1380, 458] width 15 height 15
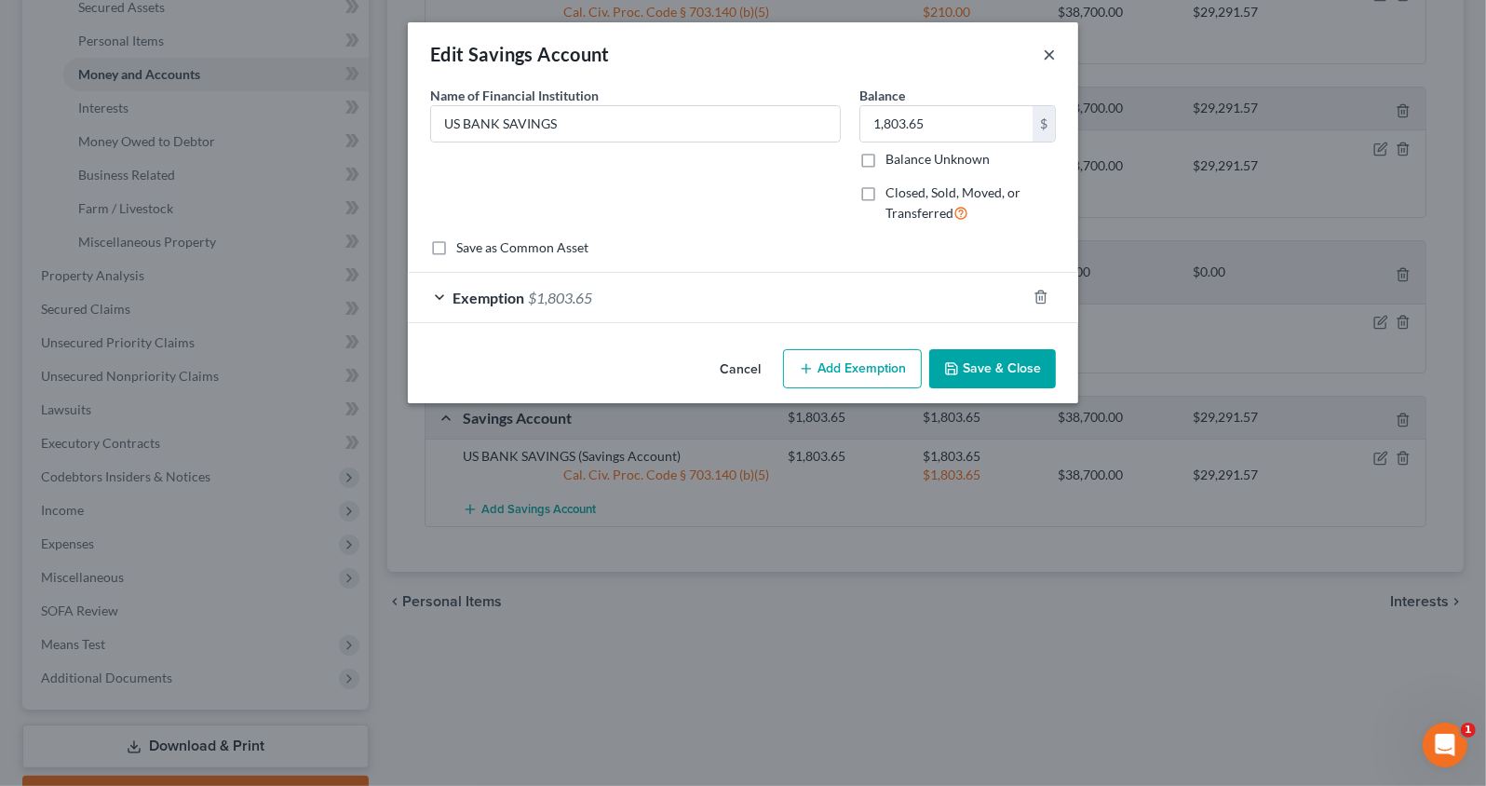
click at [1050, 54] on button "×" at bounding box center [1049, 54] width 13 height 22
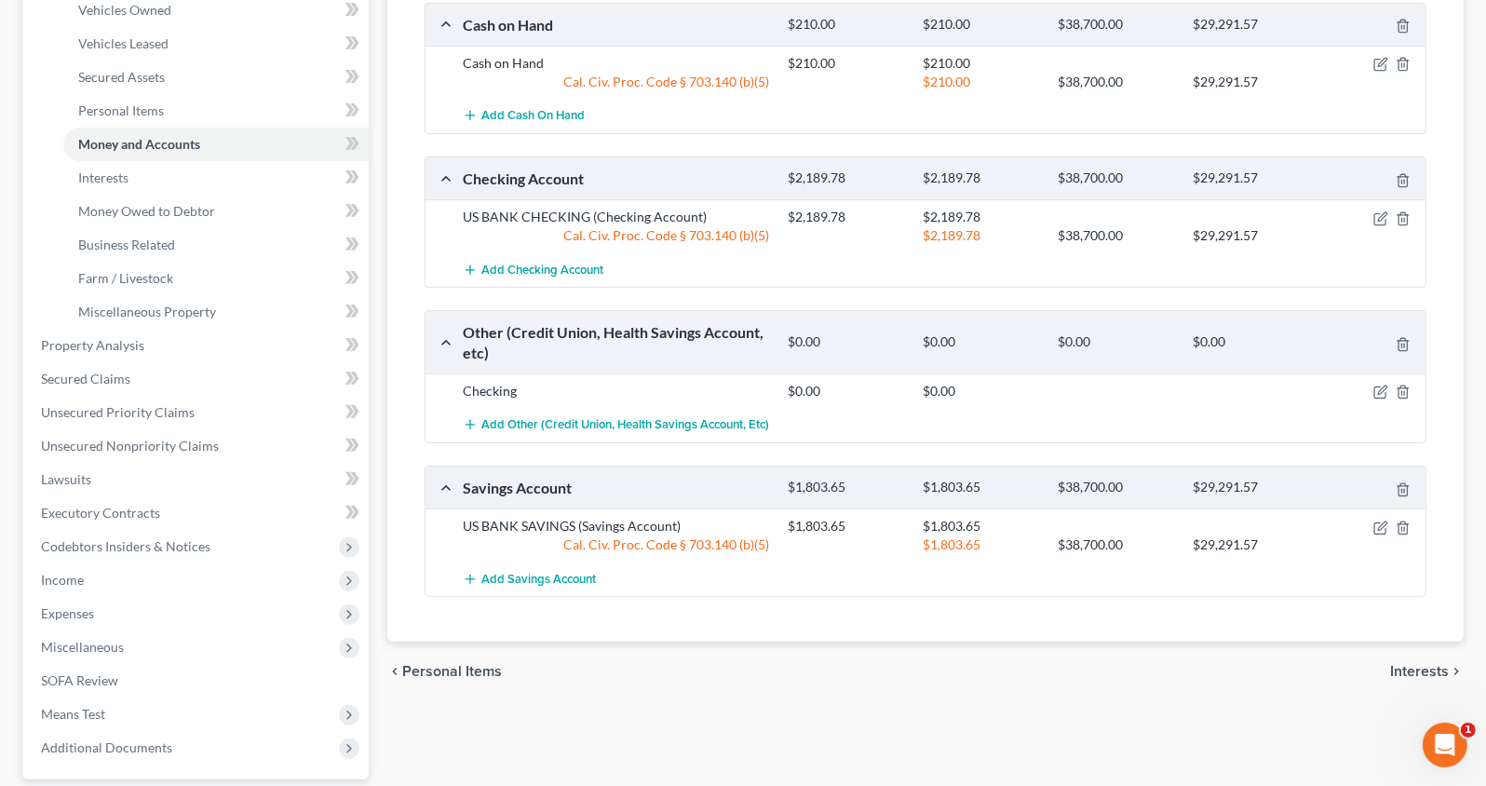
scroll to position [366, 0]
click at [1377, 387] on icon "button" at bounding box center [1380, 393] width 15 height 15
select select "4"
